Goal: Information Seeking & Learning: Learn about a topic

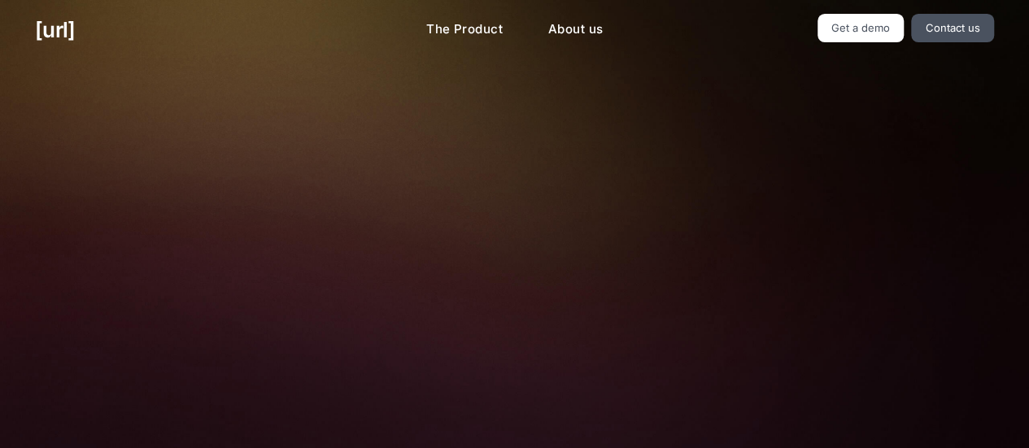
click at [427, 131] on h2 "Turn your cameras into AI agents for better retail performance" at bounding box center [514, 129] width 532 height 63
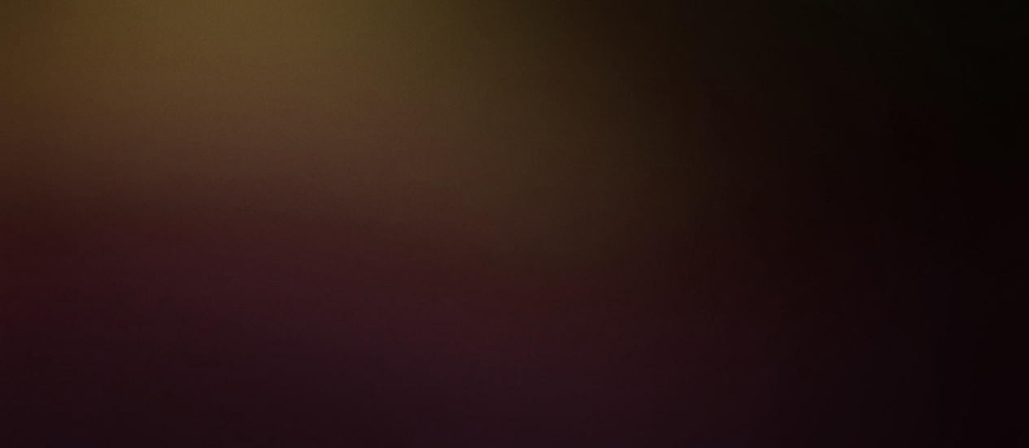
scroll to position [488, 0]
click at [909, 163] on div "black.ai The Product About us Get a demo Contact us Turn your cameras into AI a…" at bounding box center [514, 321] width 1029 height 1618
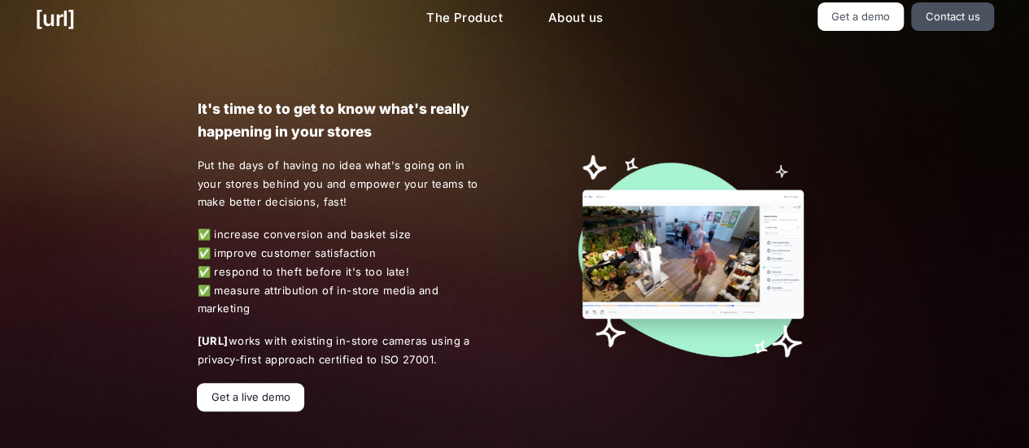
scroll to position [0, 0]
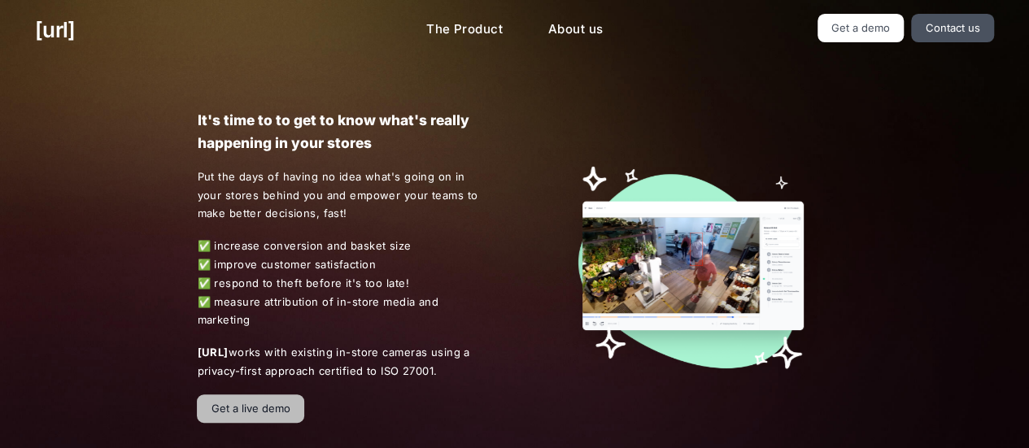
click at [266, 395] on link "Get a live demo" at bounding box center [250, 409] width 107 height 28
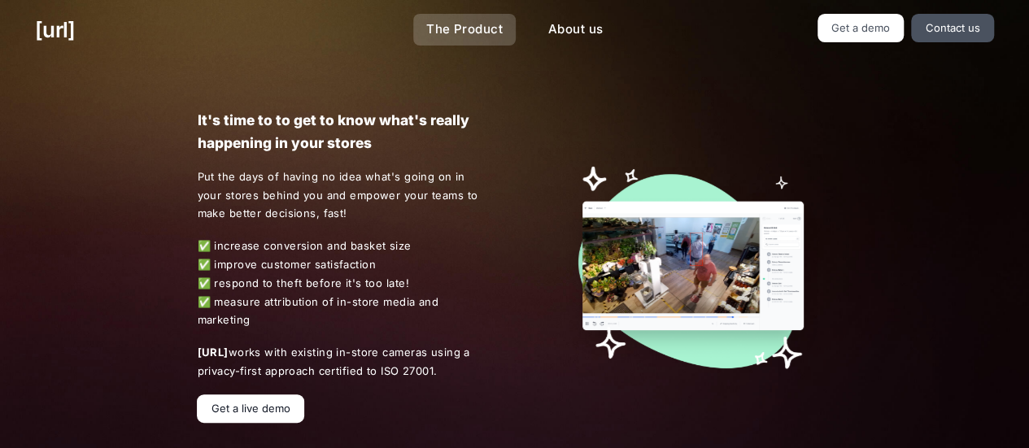
click at [472, 38] on link "The Product" at bounding box center [464, 30] width 102 height 32
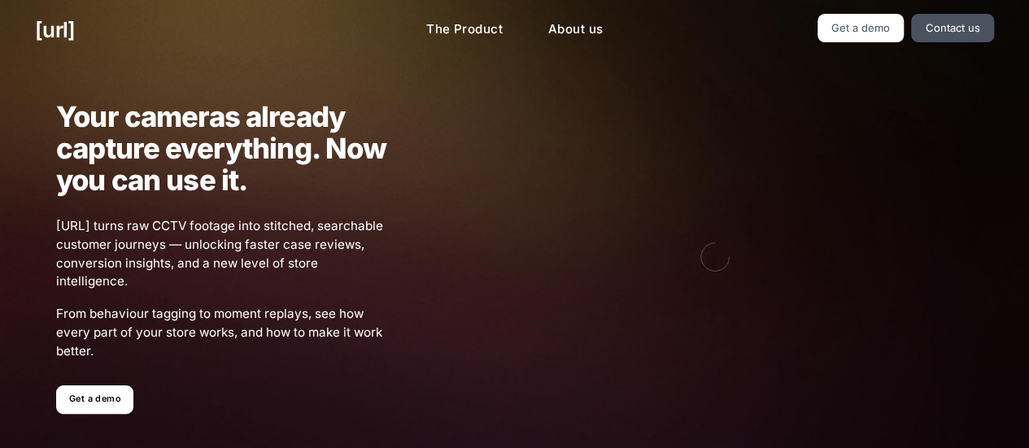
click at [348, 184] on h1 "Your cameras already capture everything. Now you can use it." at bounding box center [221, 148] width 331 height 95
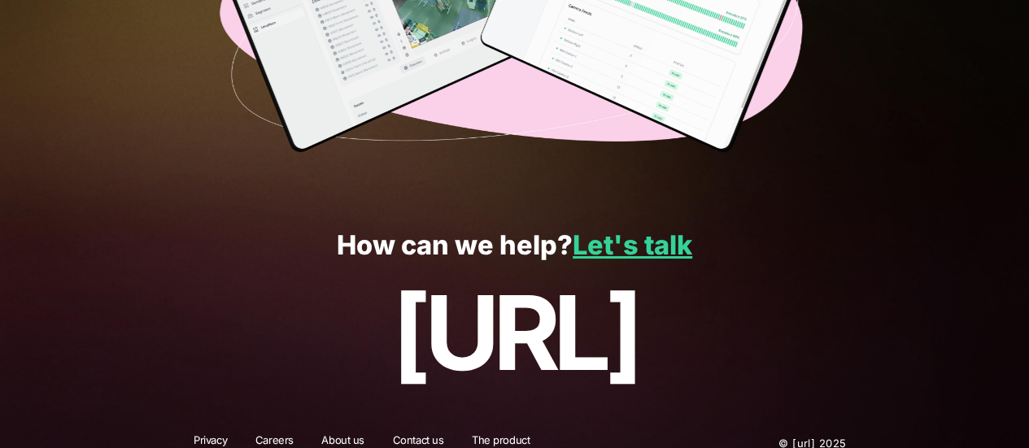
scroll to position [3044, 0]
